Goal: Book appointment/travel/reservation

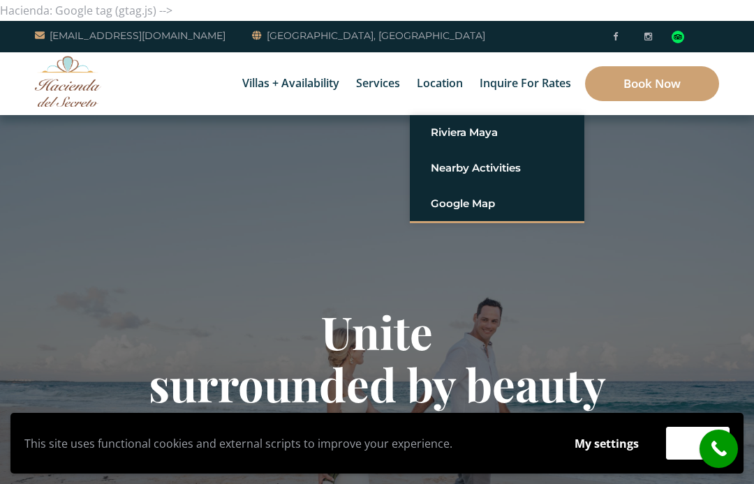
click at [473, 204] on link "Google Map" at bounding box center [497, 203] width 133 height 25
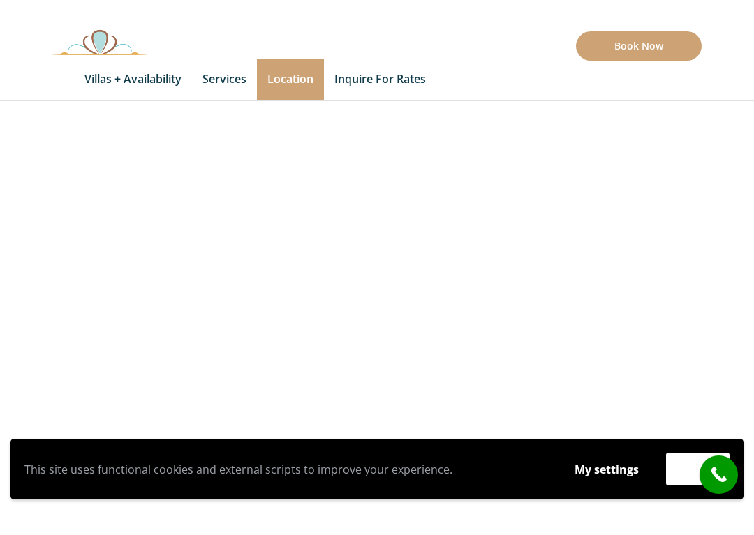
scroll to position [208, 0]
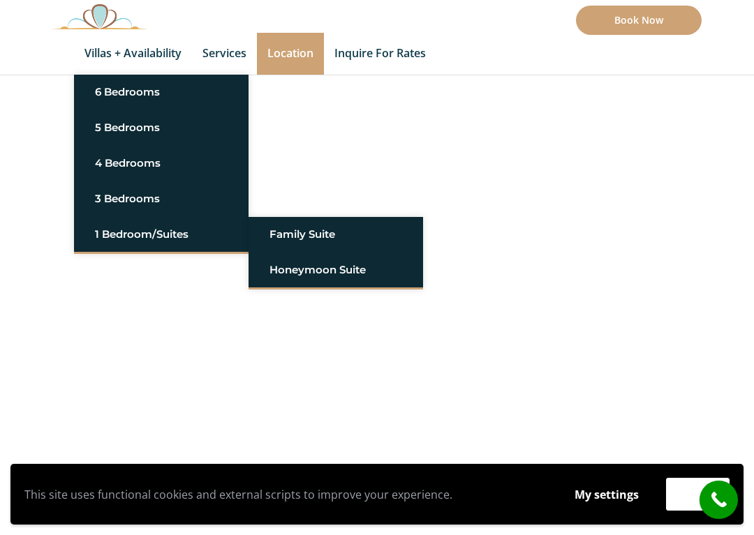
click at [338, 269] on link "Honeymoon Suite" at bounding box center [335, 270] width 133 height 25
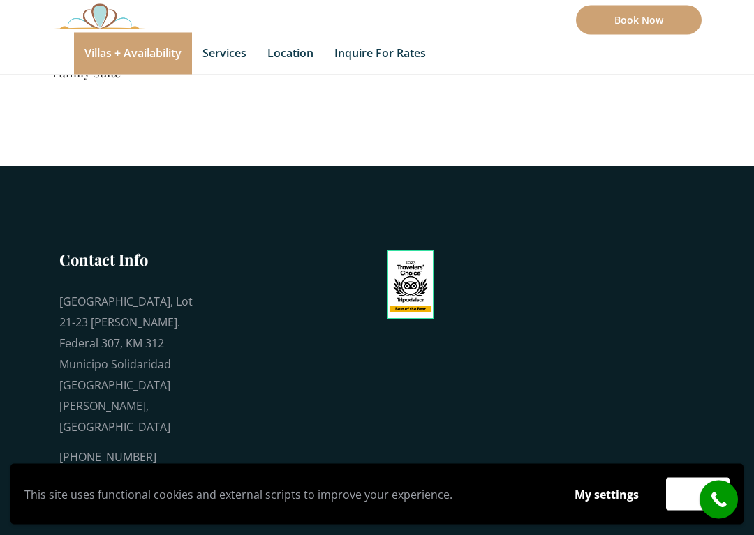
scroll to position [1145, 0]
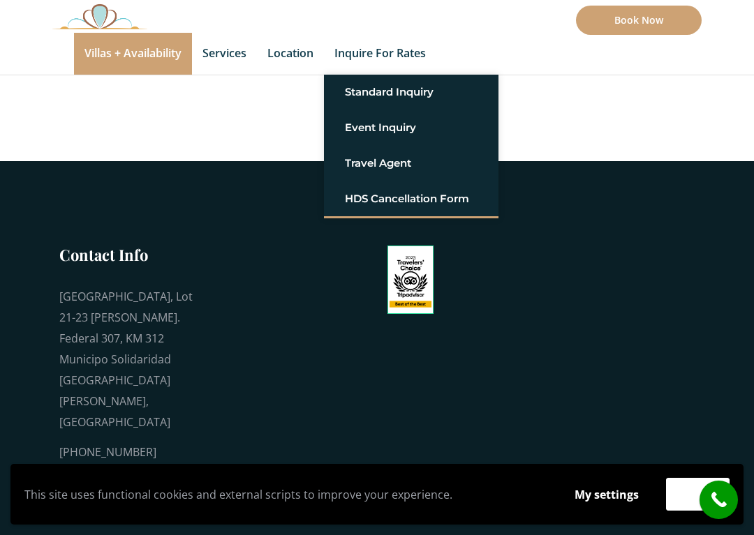
click at [424, 88] on link "Standard Inquiry" at bounding box center [411, 92] width 133 height 25
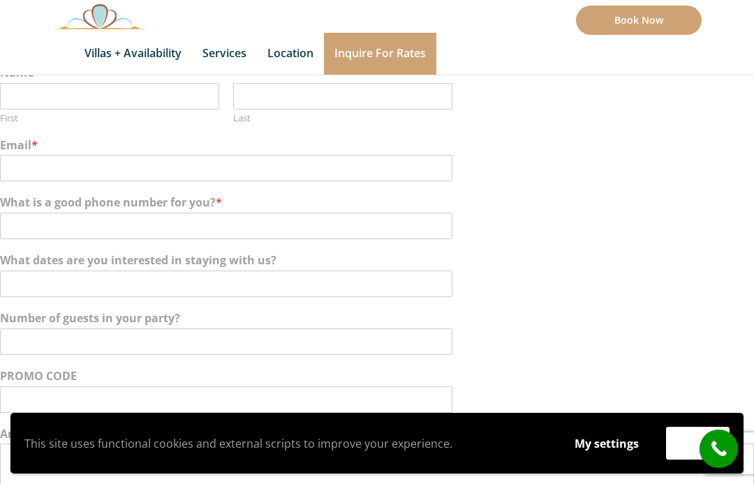
scroll to position [225, 0]
